Goal: Task Accomplishment & Management: Use online tool/utility

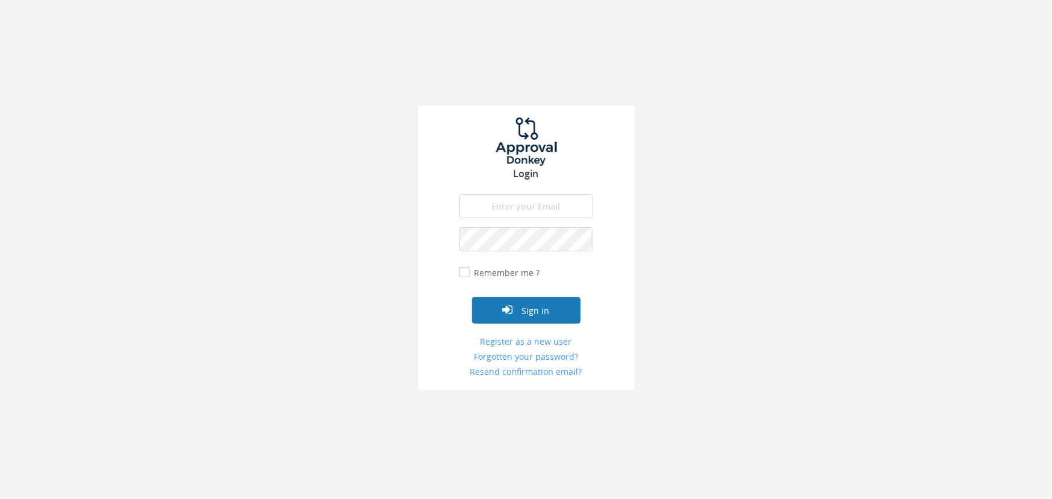
type input "[EMAIL_ADDRESS][DOMAIN_NAME]"
click at [517, 319] on button "Sign in" at bounding box center [526, 310] width 108 height 27
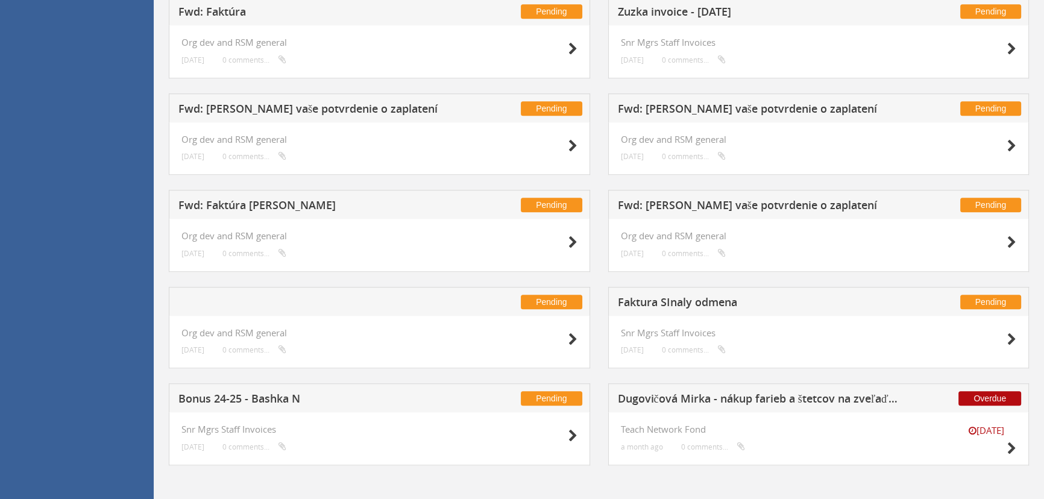
scroll to position [1261, 0]
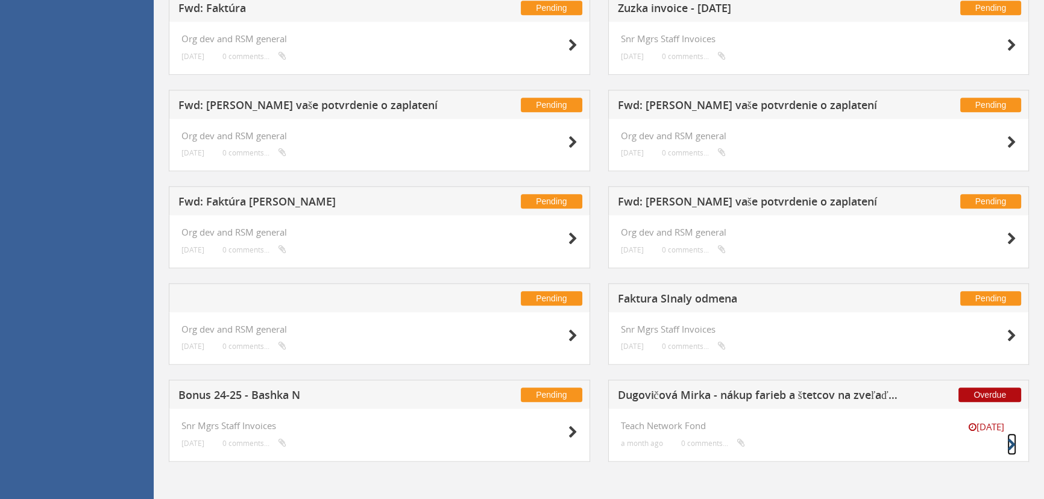
click at [1011, 442] on icon at bounding box center [1011, 445] width 9 height 13
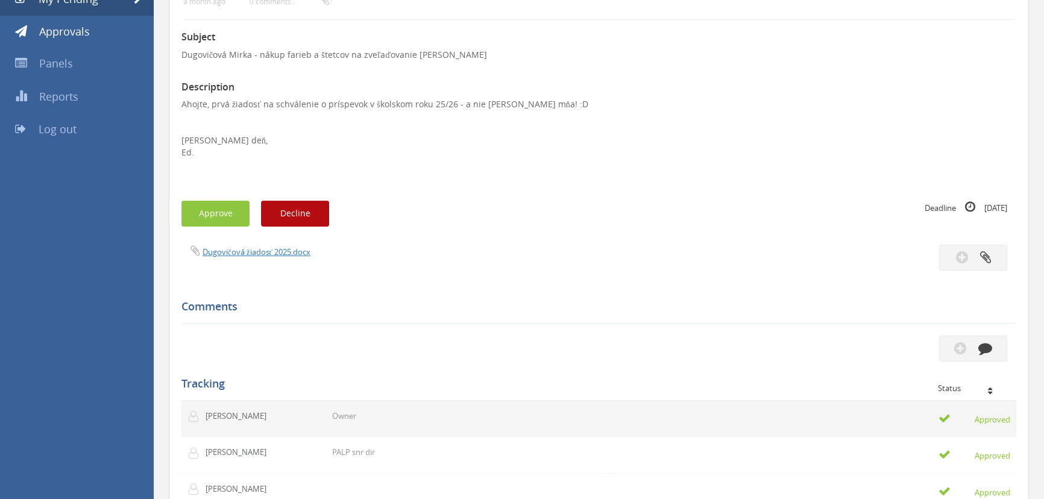
scroll to position [118, 0]
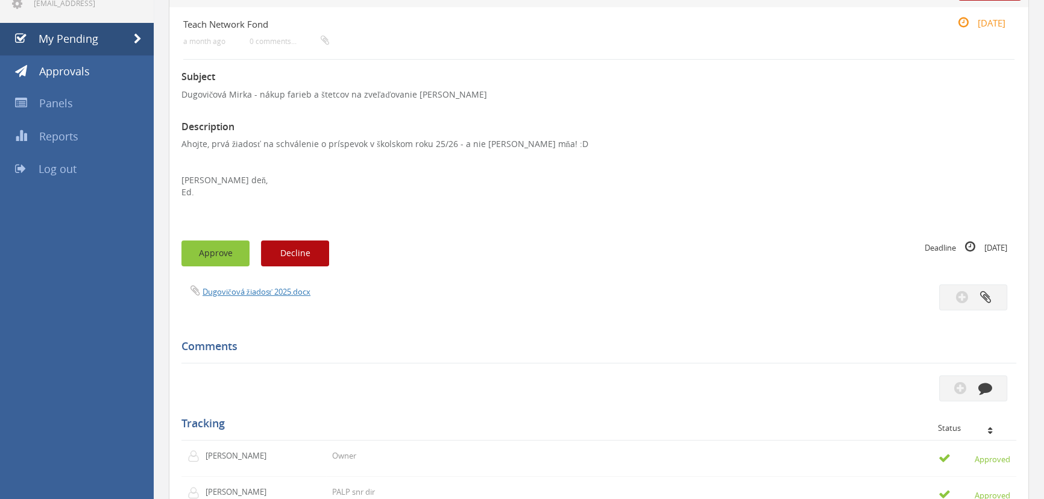
click at [222, 250] on button "Approve" at bounding box center [215, 253] width 68 height 26
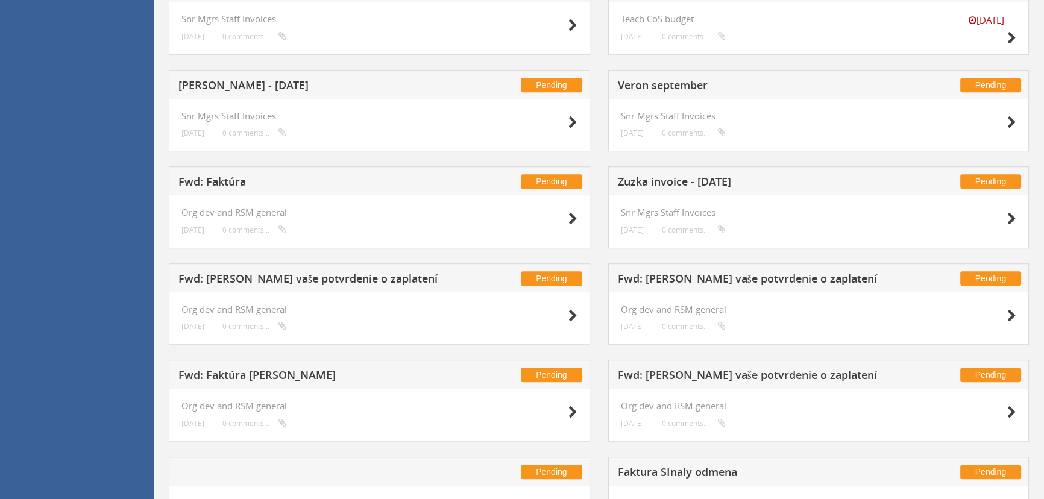
scroll to position [1261, 0]
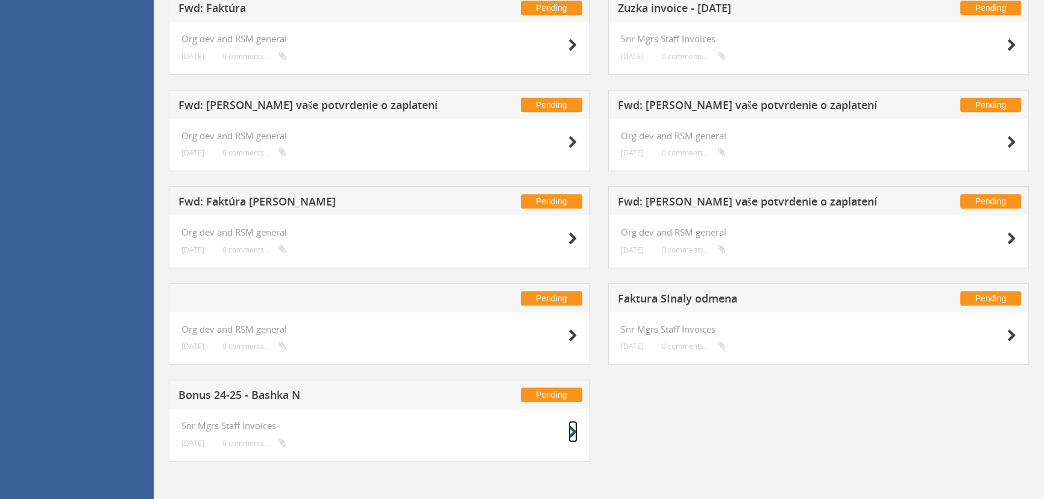
click at [572, 433] on icon at bounding box center [572, 432] width 9 height 13
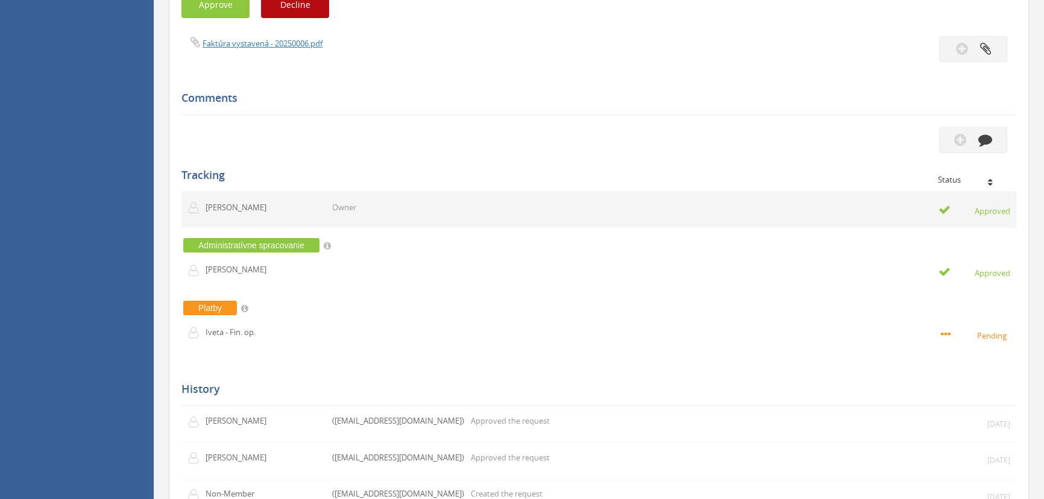
scroll to position [128, 0]
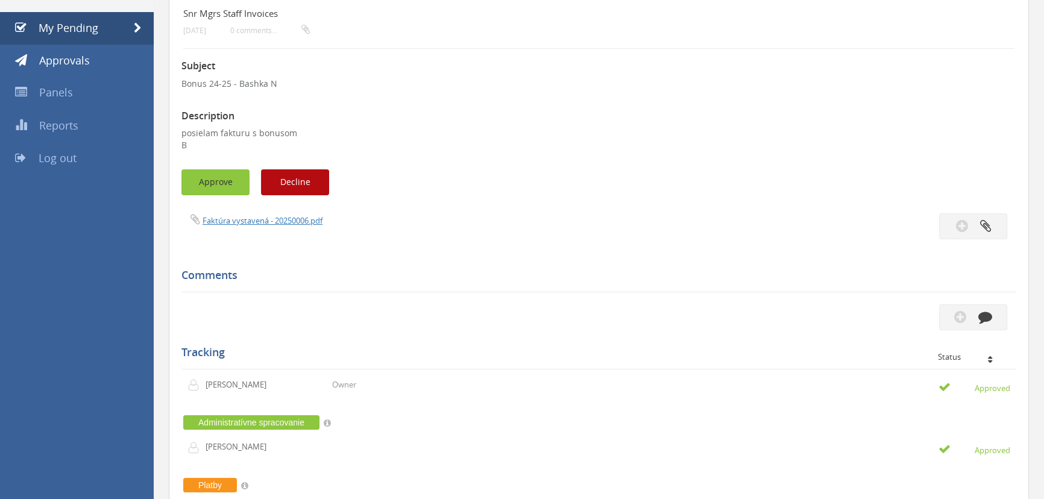
click at [216, 178] on button "Approve" at bounding box center [215, 182] width 68 height 26
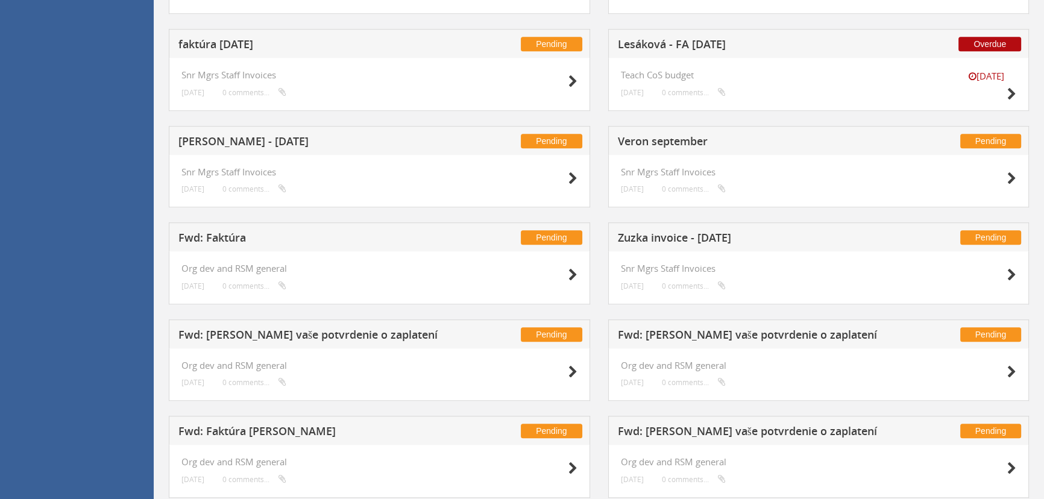
scroll to position [1164, 0]
